Goal: Information Seeking & Learning: Learn about a topic

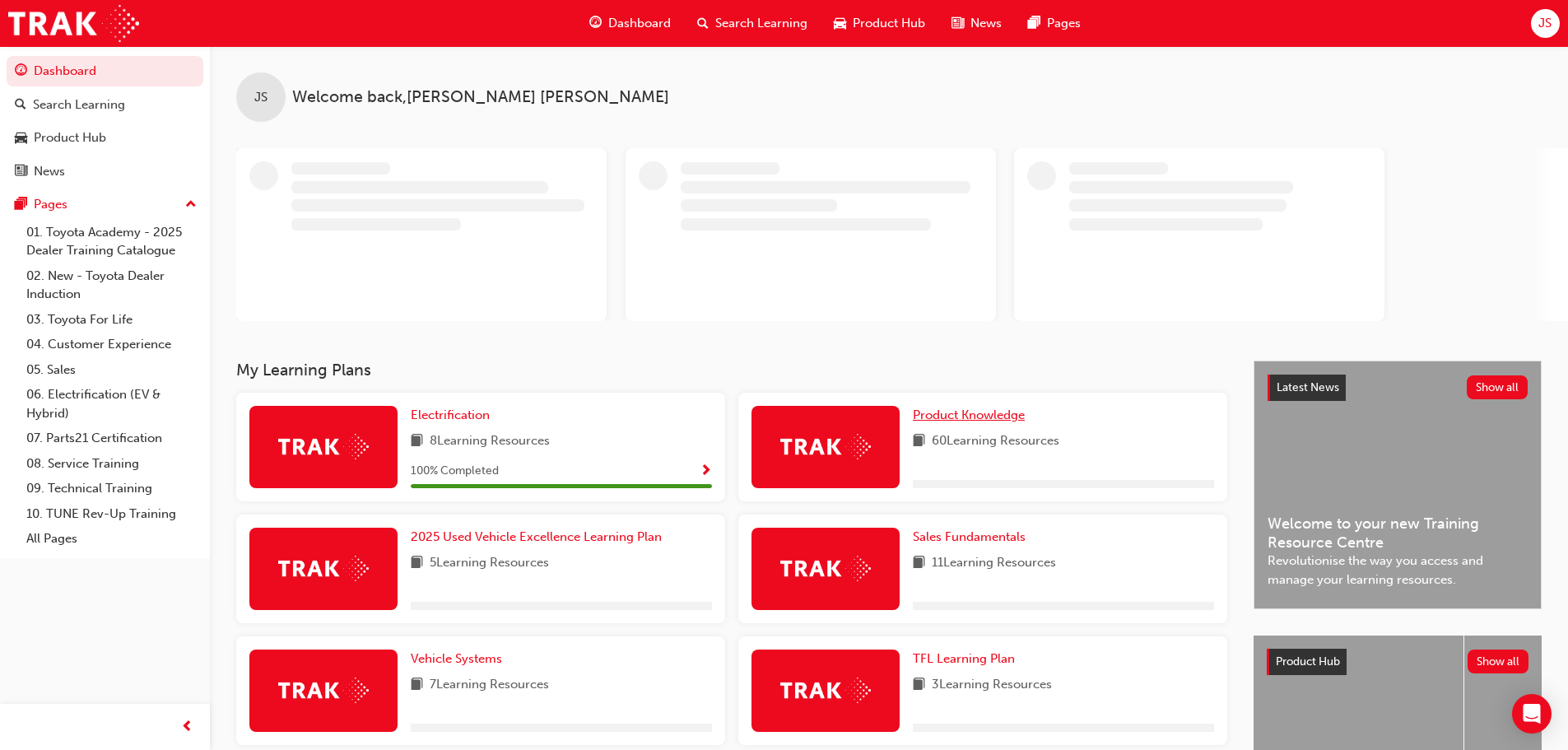
click at [939, 414] on span "Product Knowledge" at bounding box center [969, 415] width 112 height 15
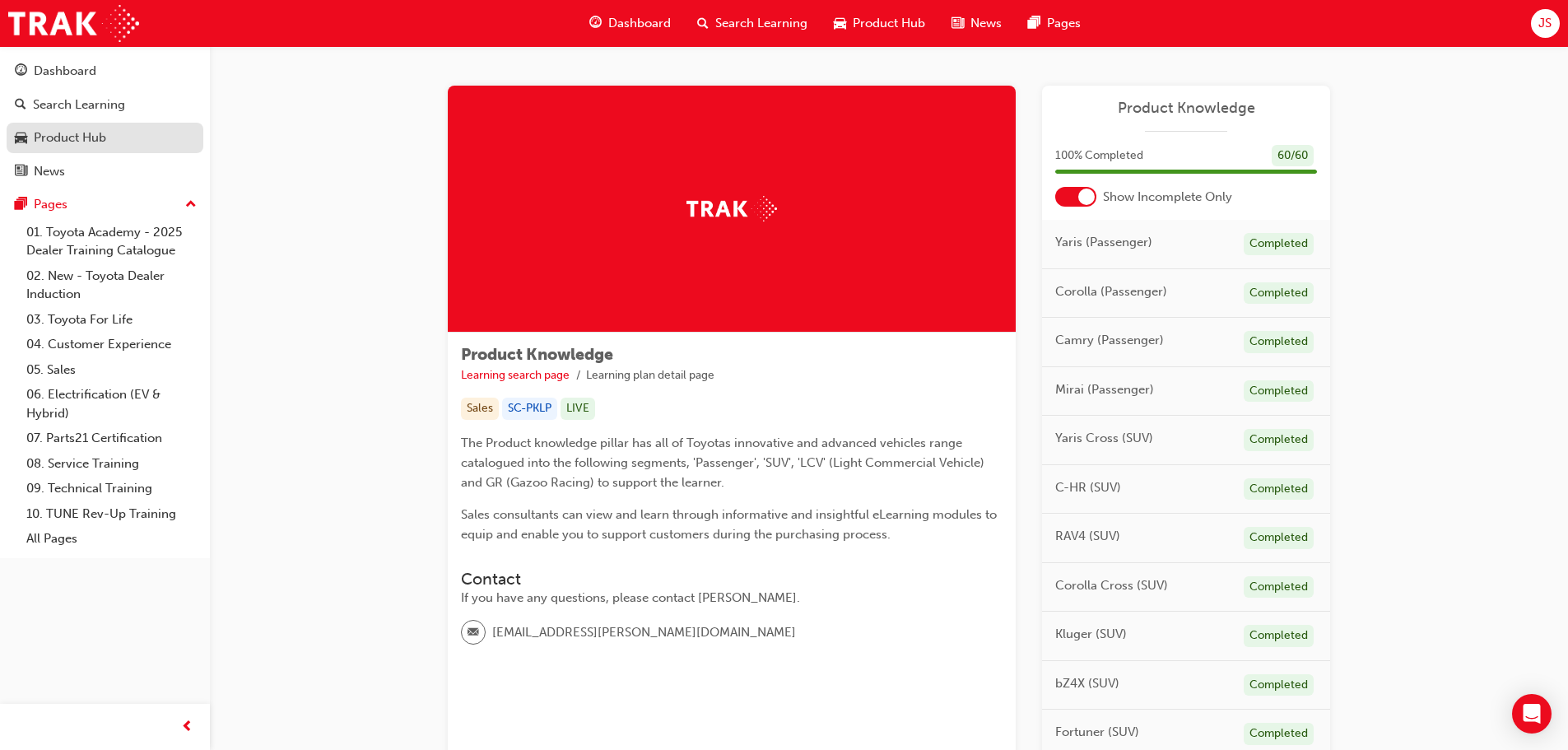
click at [64, 130] on div "Product Hub" at bounding box center [70, 137] width 72 height 19
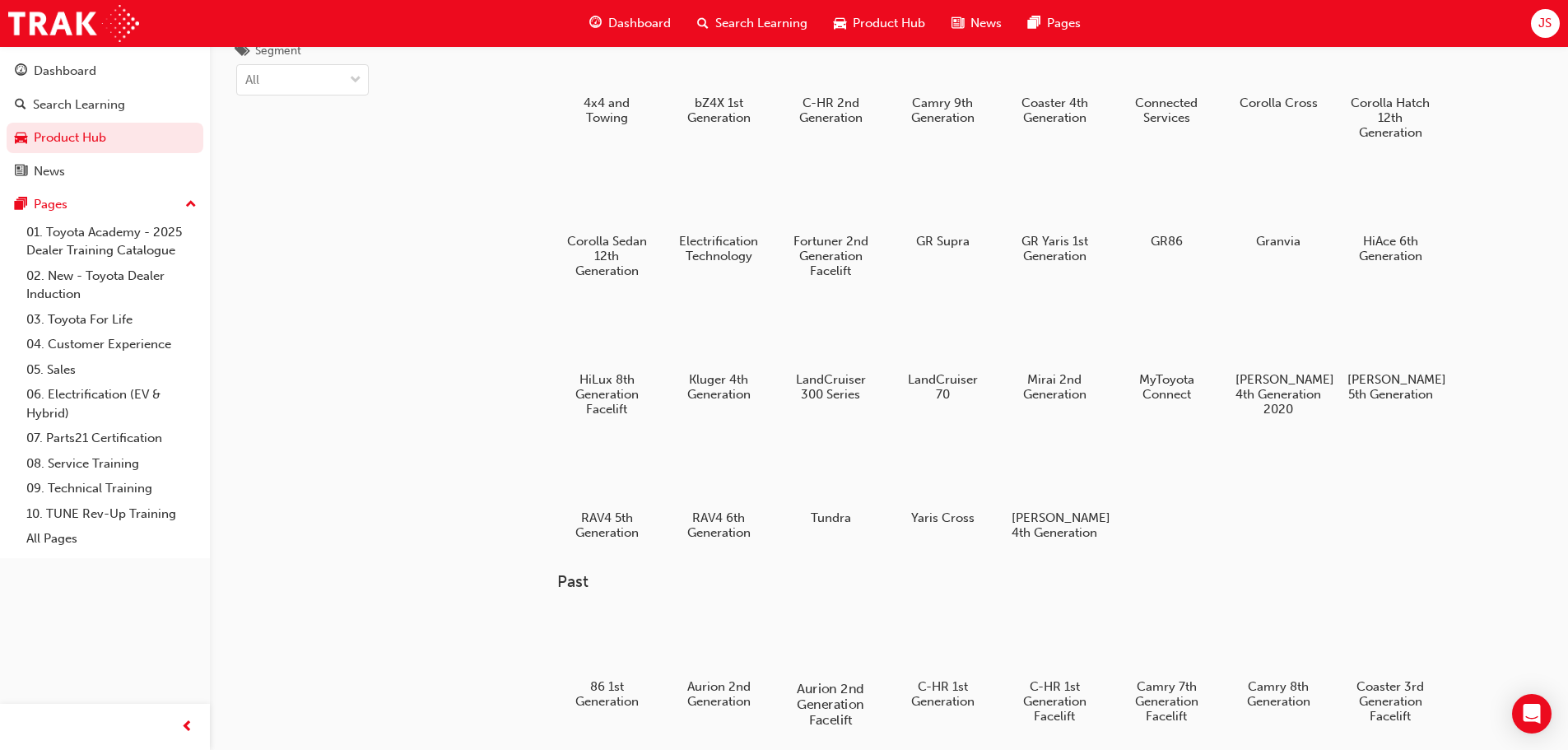
scroll to position [82, 0]
click at [690, 471] on div at bounding box center [718, 473] width 91 height 66
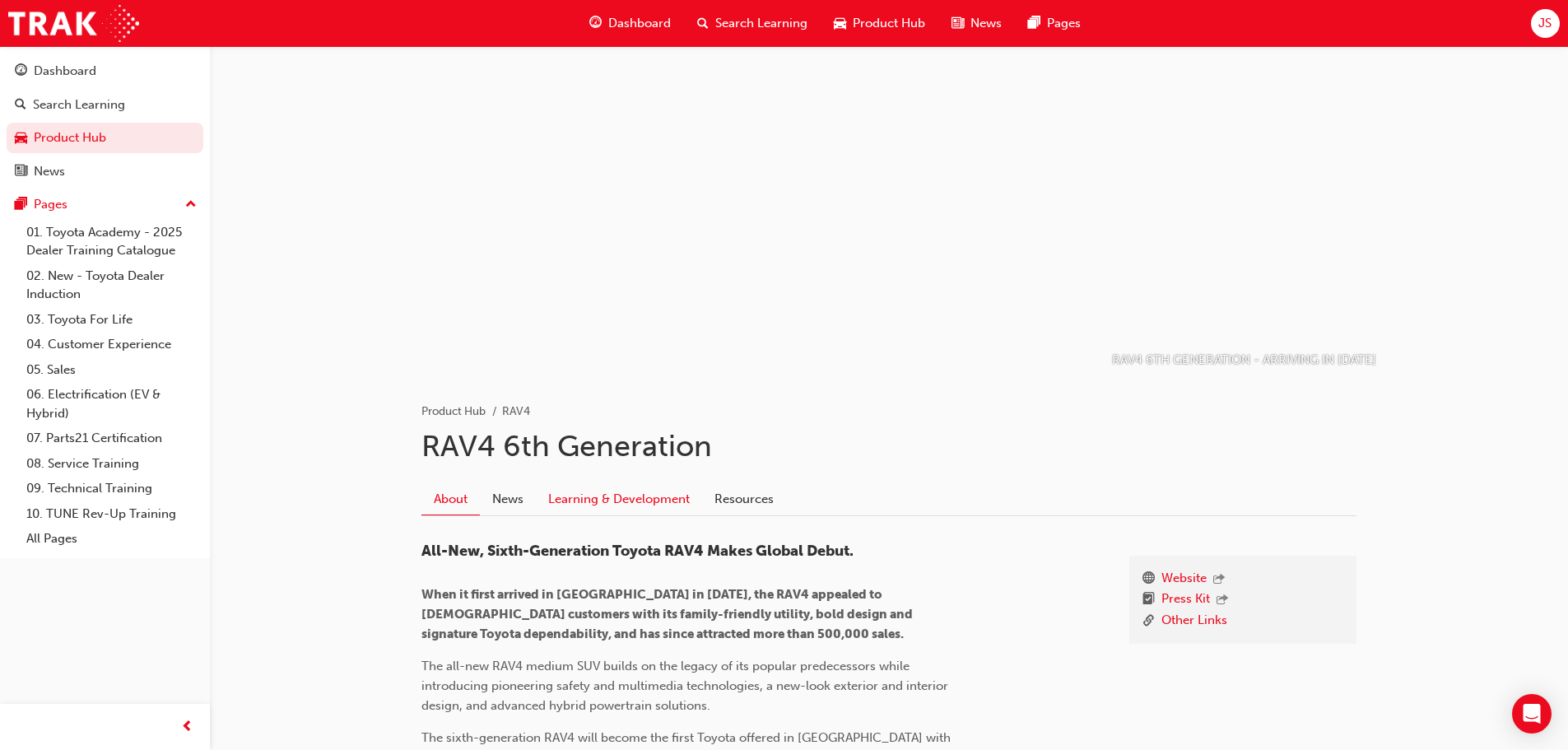
click at [599, 502] on link "Learning & Development" at bounding box center [619, 499] width 166 height 32
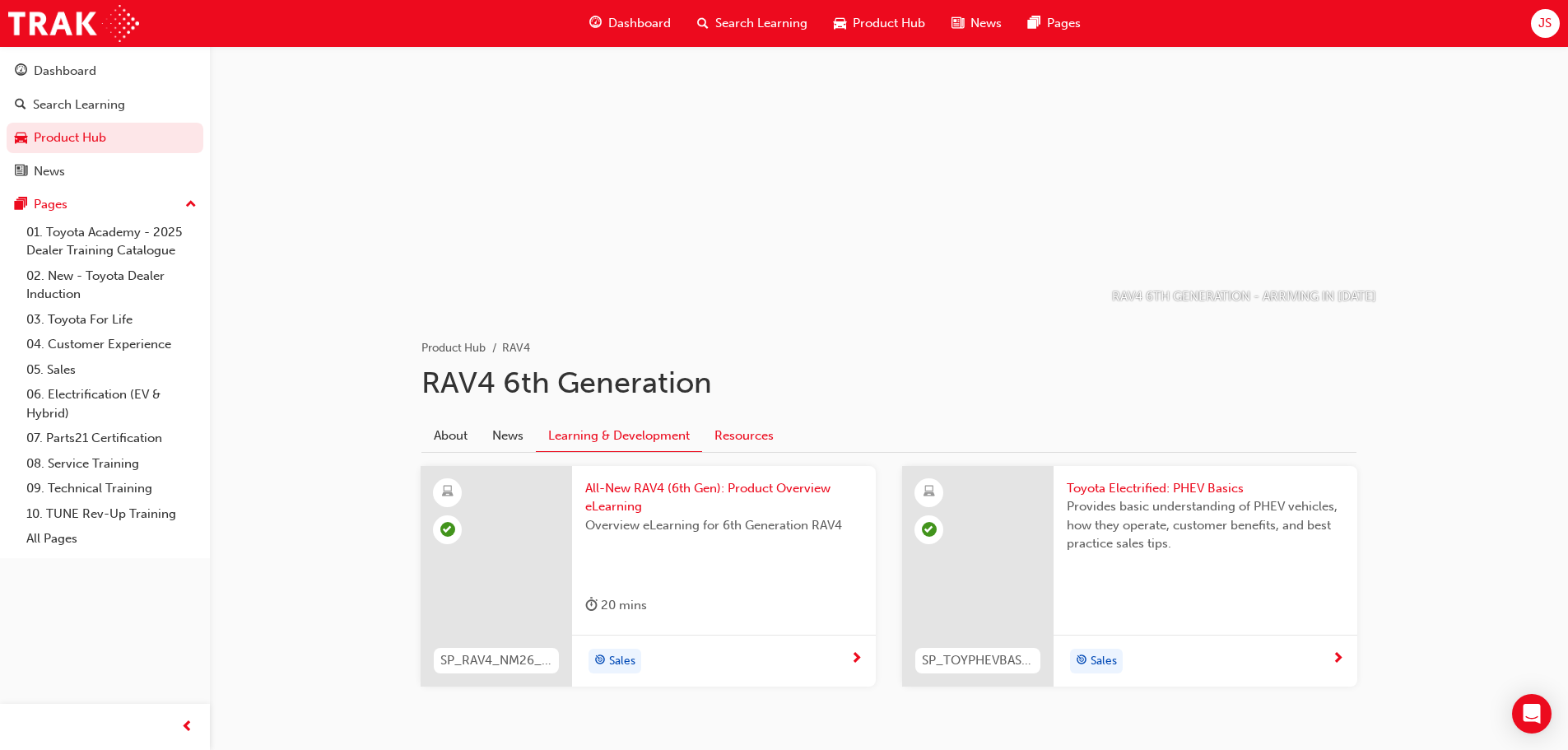
scroll to position [121, 0]
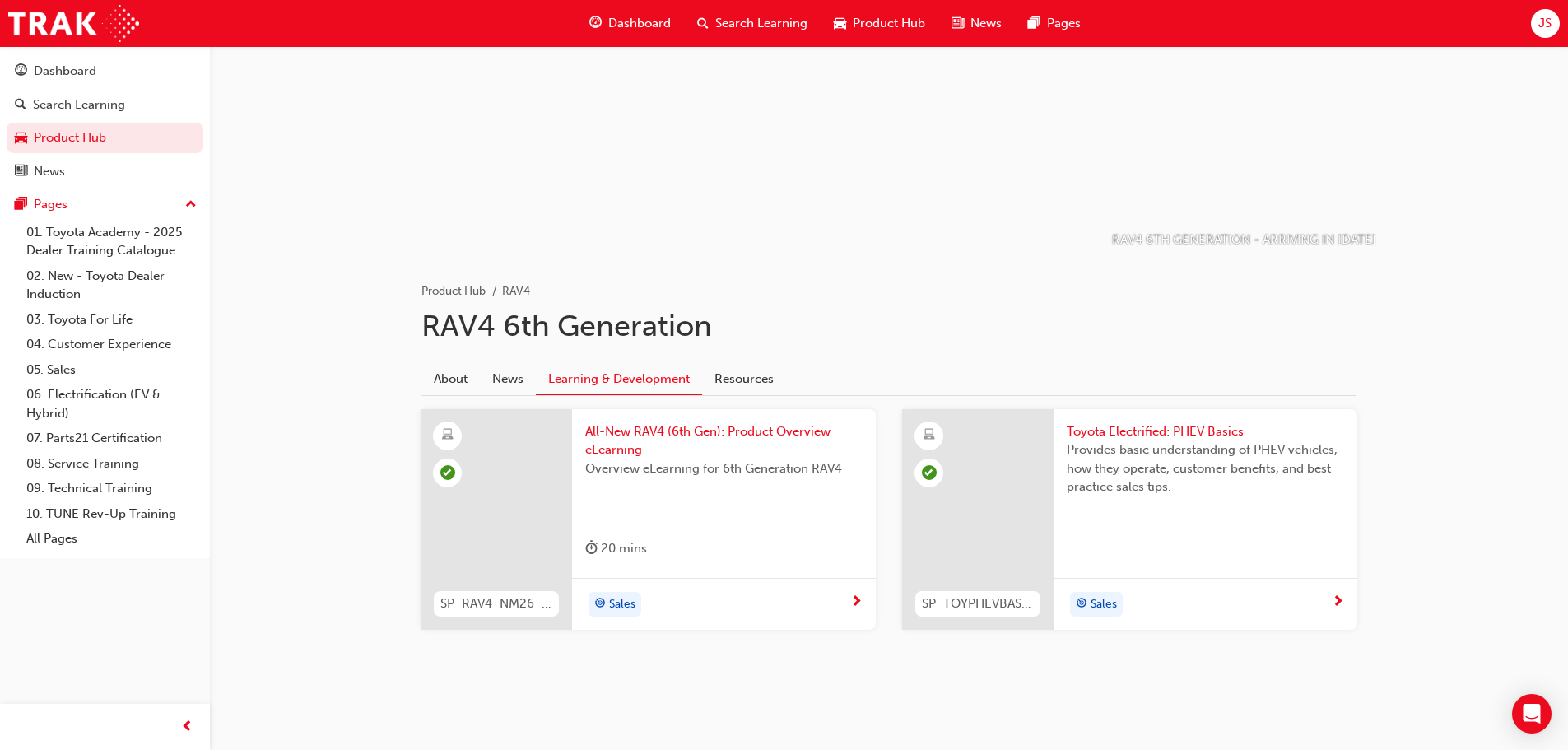
click at [709, 496] on div "Overview eLearning for 6th Generation RAV4" at bounding box center [724, 492] width 278 height 66
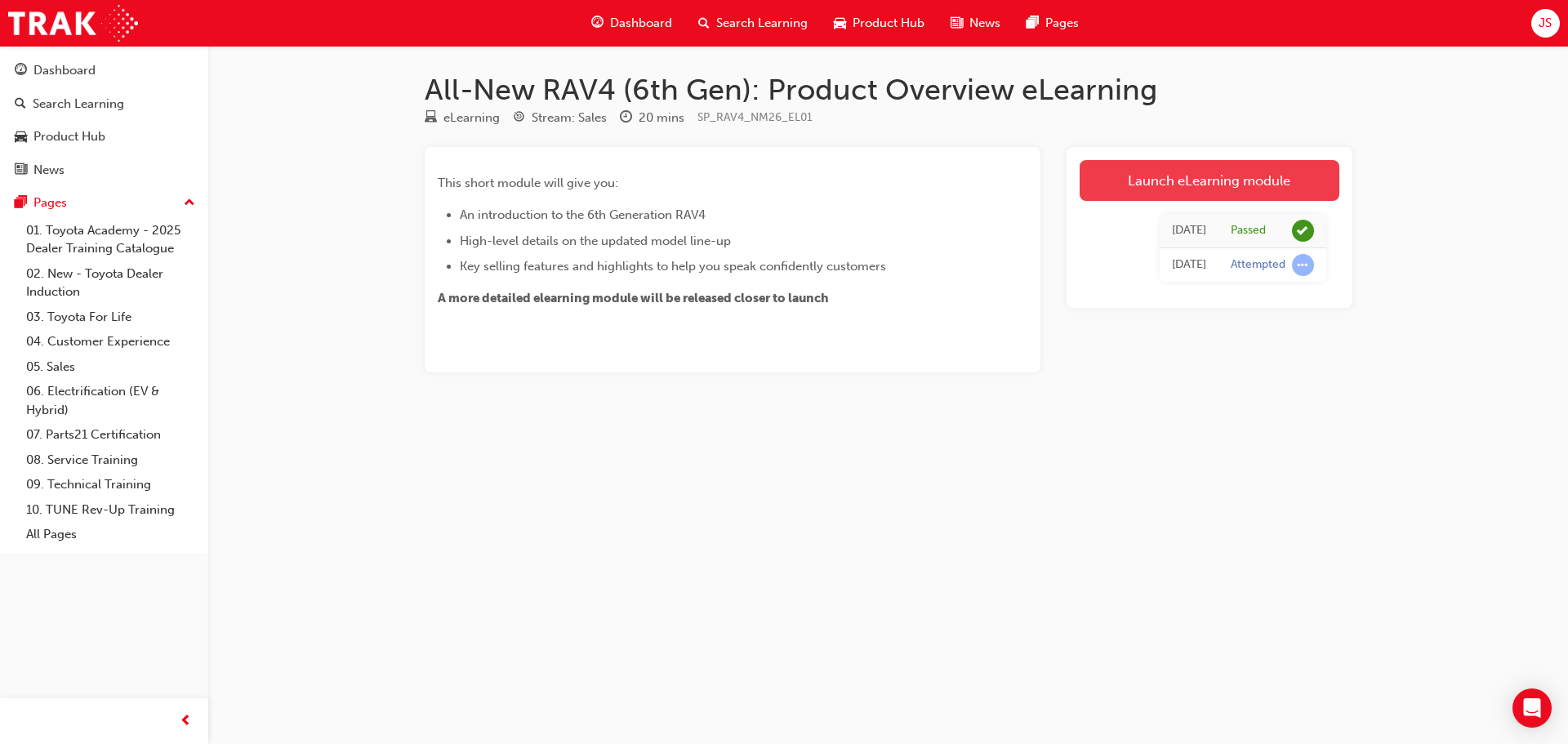
click at [1212, 183] on link "Launch eLearning module" at bounding box center [1209, 181] width 260 height 41
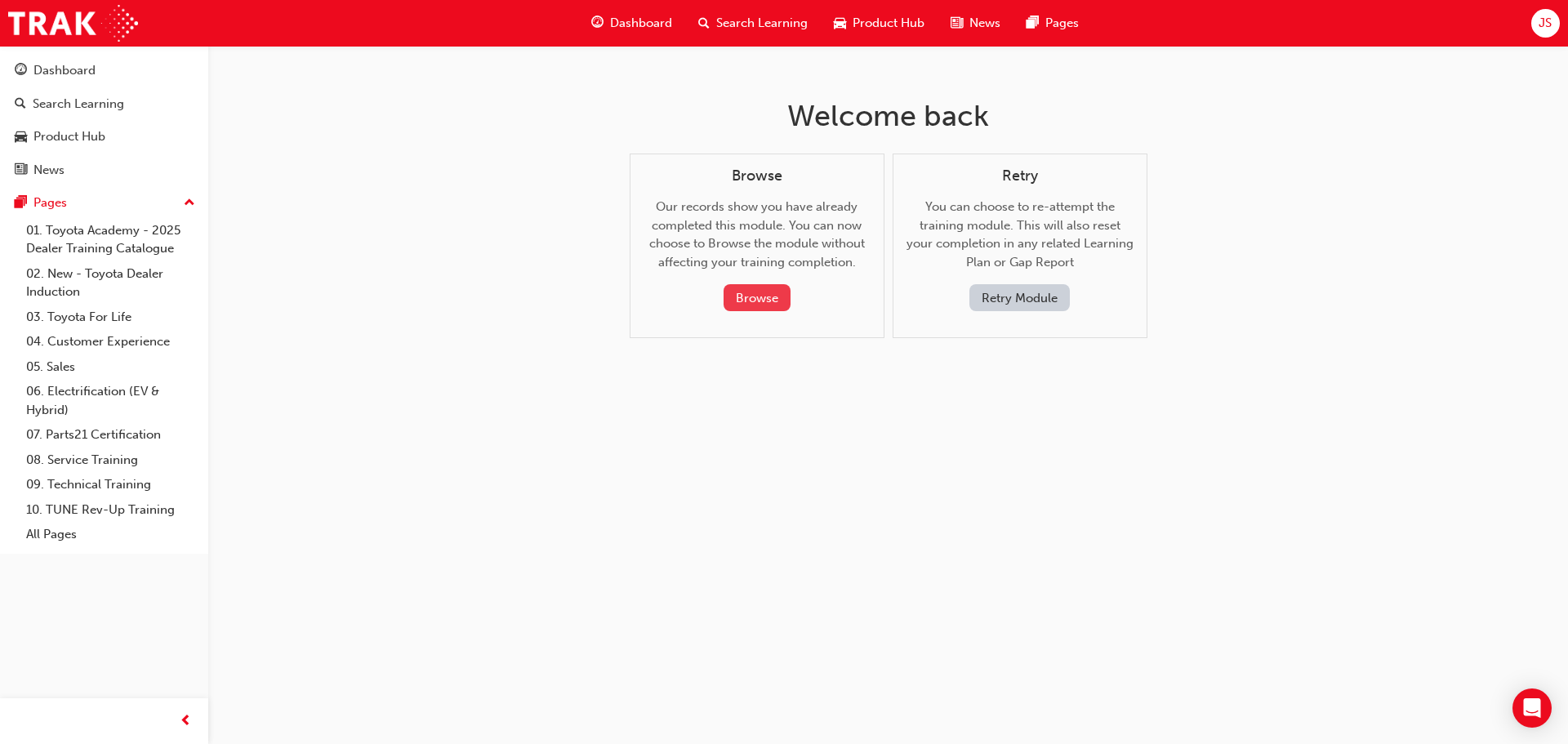
click at [768, 295] on button "Browse" at bounding box center [756, 298] width 67 height 27
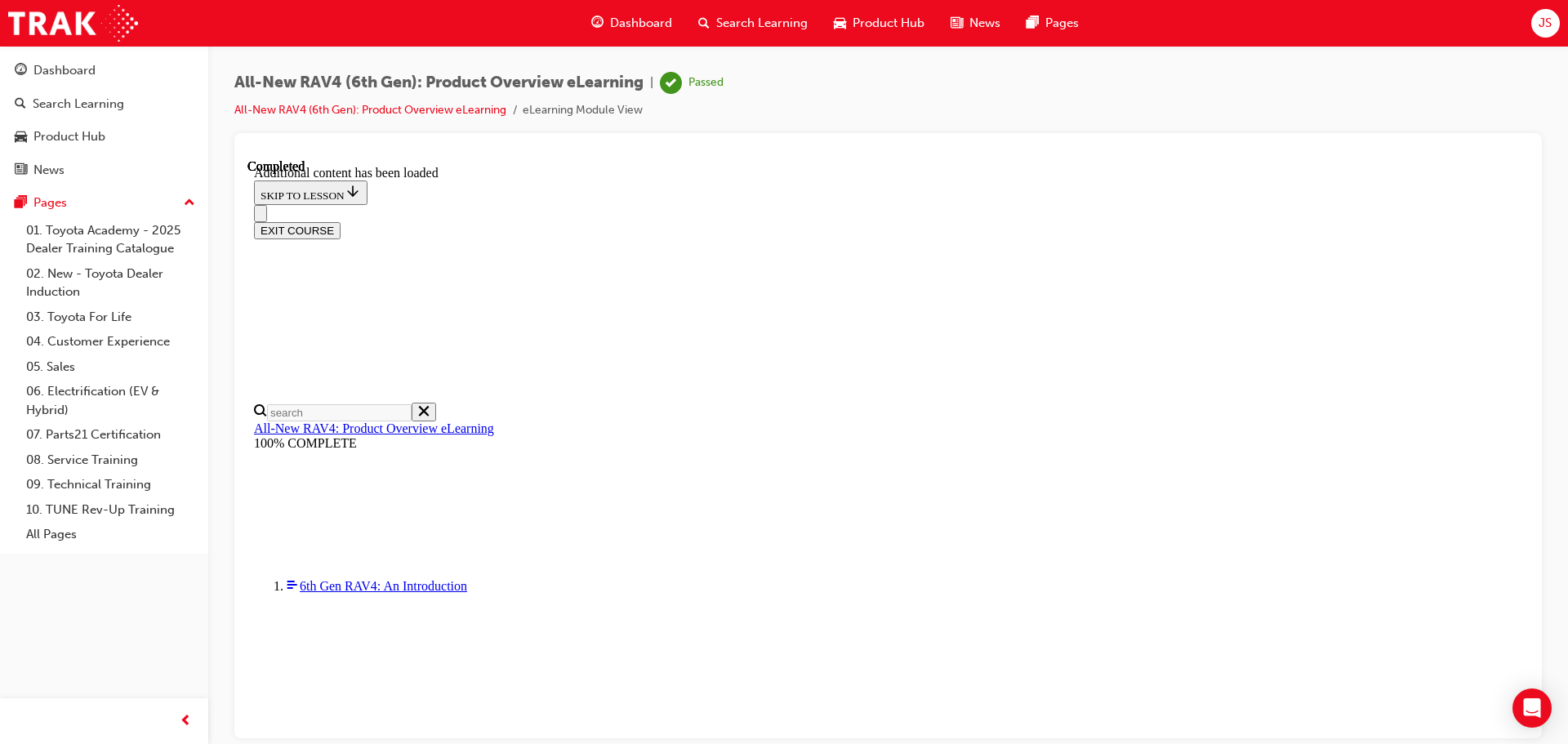
scroll to position [1609, 0]
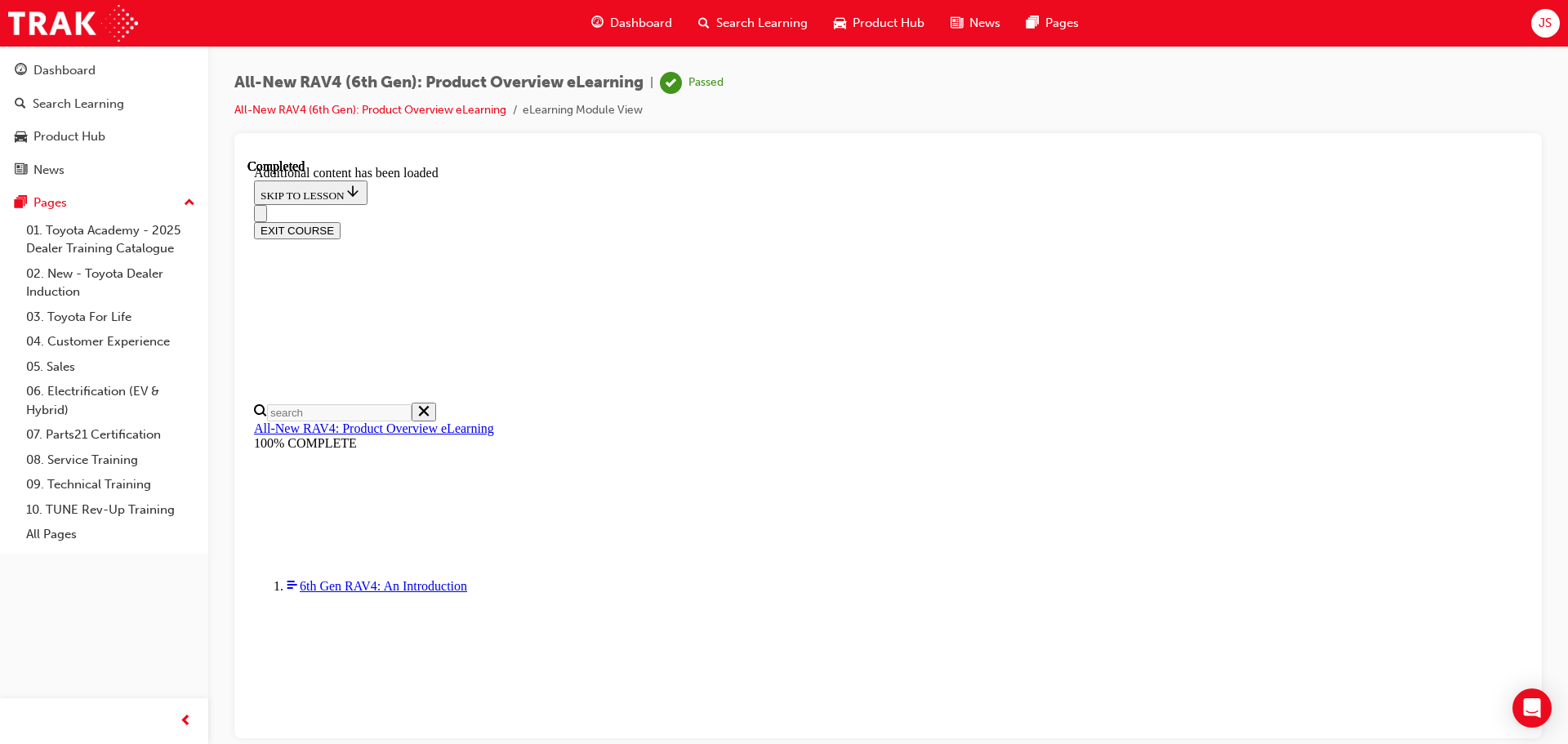
scroll to position [547, 0]
